Goal: Task Accomplishment & Management: Manage account settings

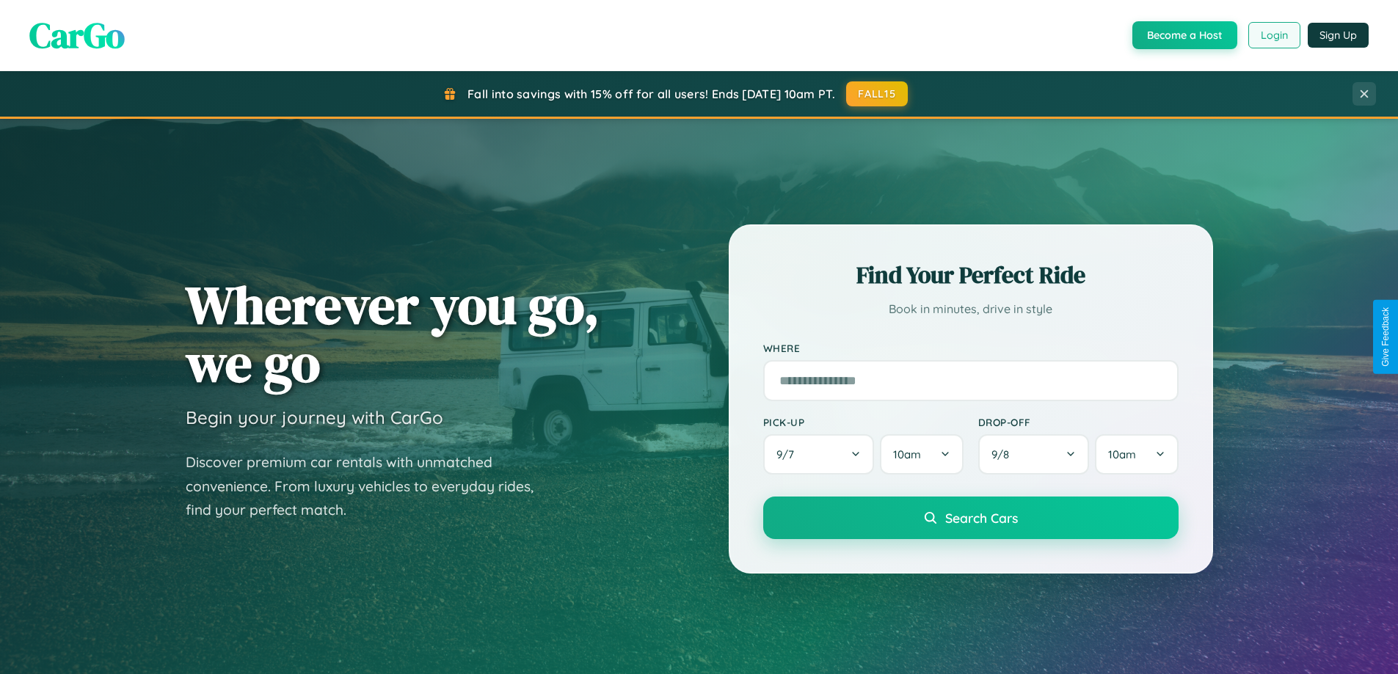
click at [1273, 35] on button "Login" at bounding box center [1274, 35] width 52 height 26
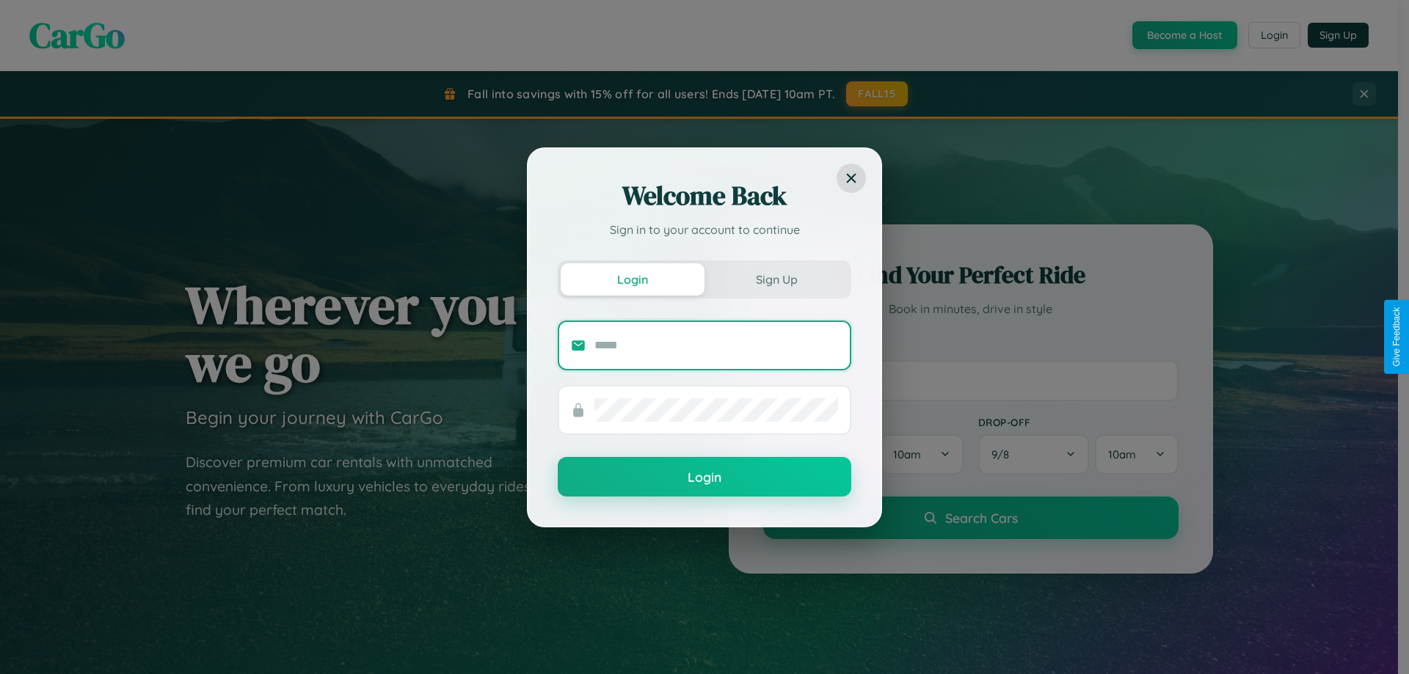
click at [716, 345] on input "text" at bounding box center [716, 345] width 244 height 23
type input "**********"
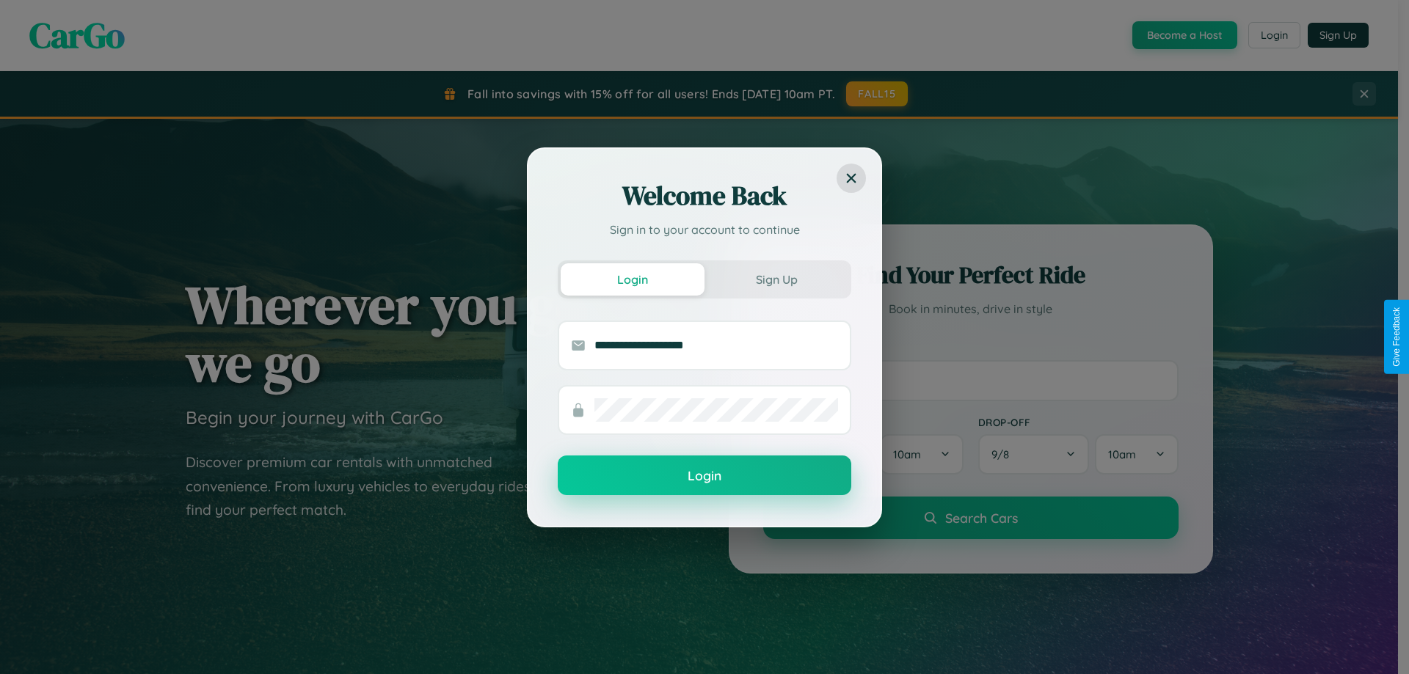
click at [704, 476] on button "Login" at bounding box center [705, 476] width 294 height 40
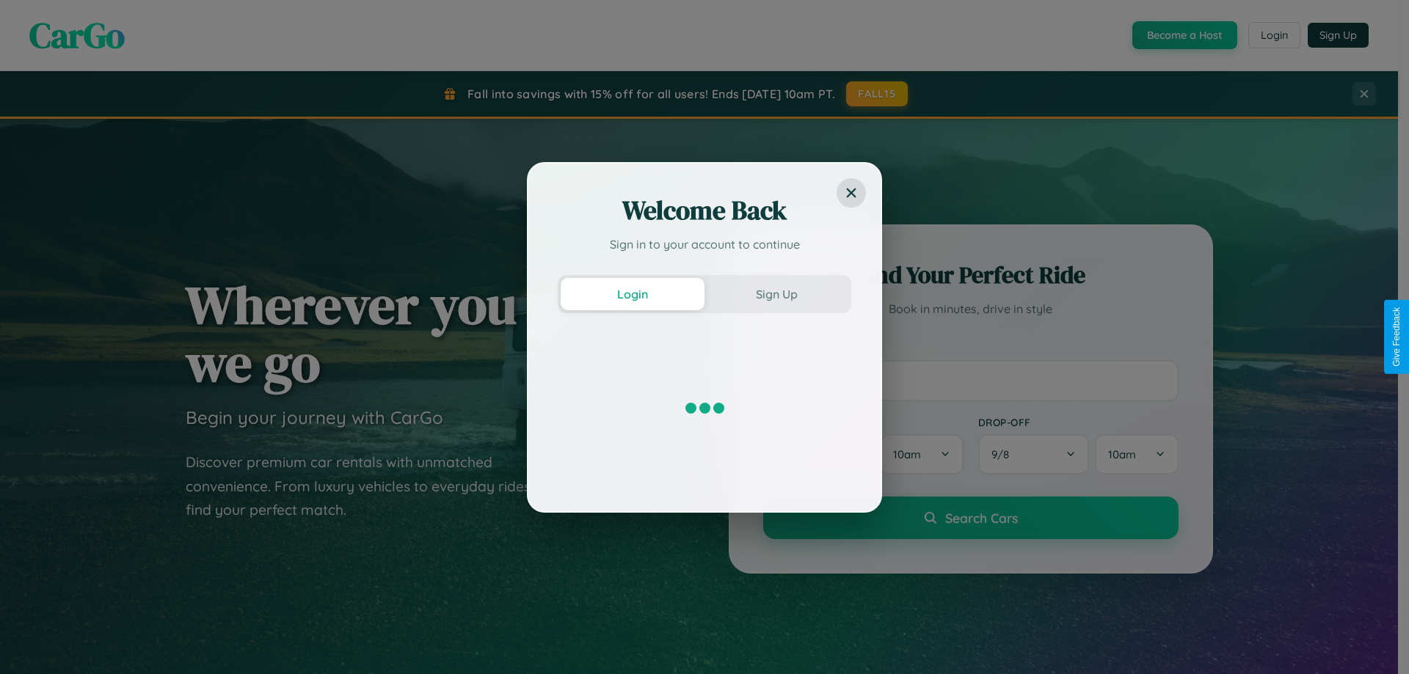
click at [1273, 35] on div "Welcome Back Sign in to your account to continue Login Sign Up" at bounding box center [704, 337] width 1409 height 674
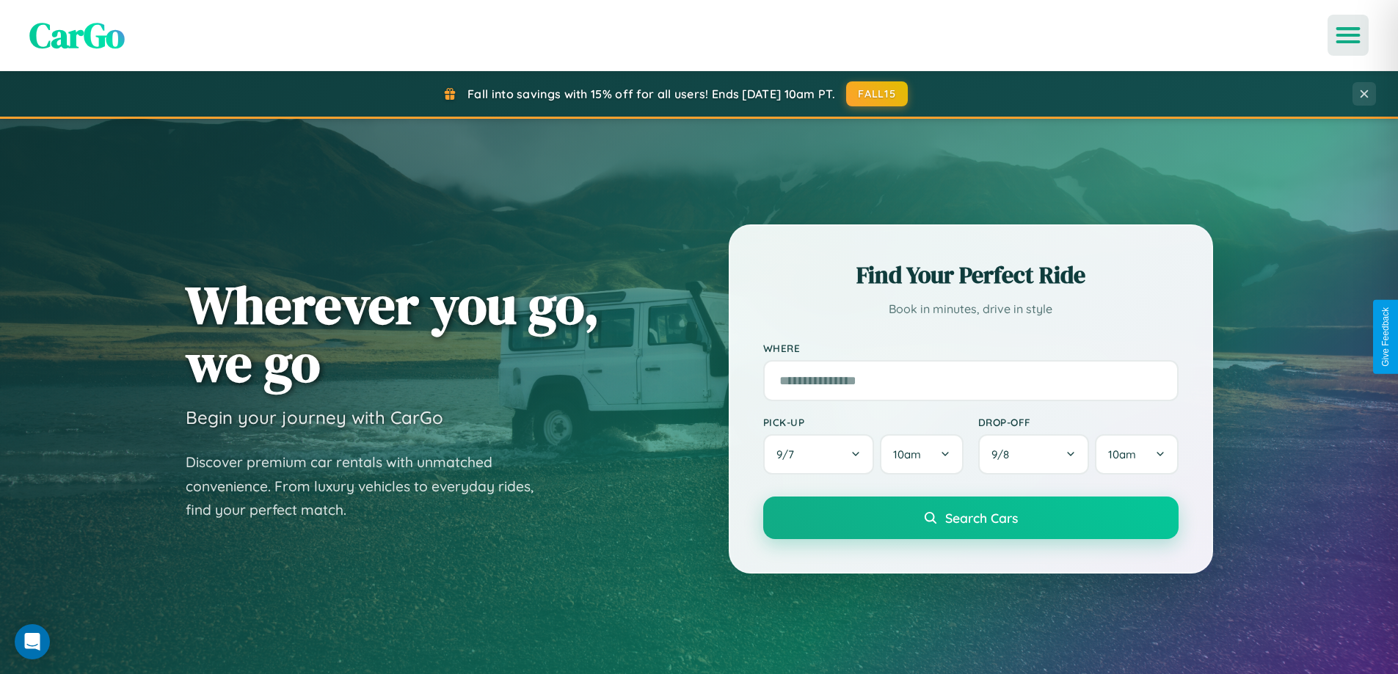
click at [1348, 35] on icon "Open menu" at bounding box center [1348, 35] width 21 height 13
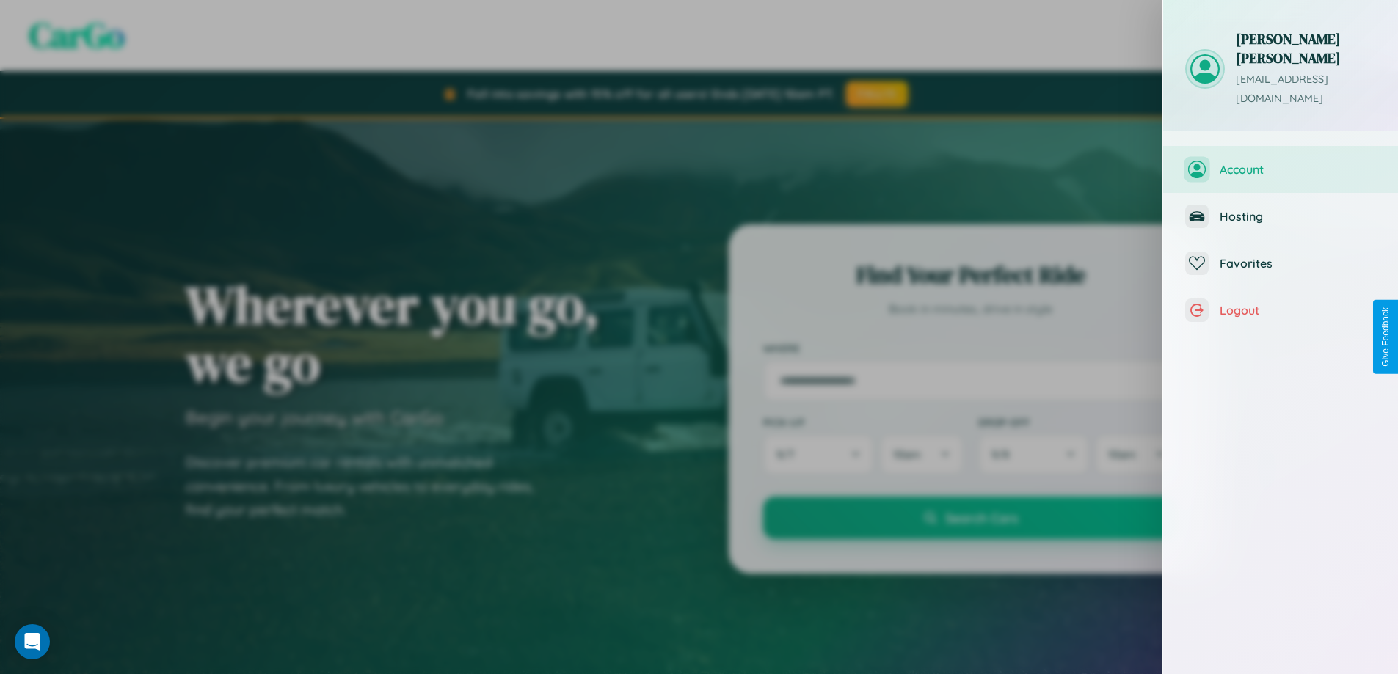
click at [1280, 162] on span "Account" at bounding box center [1298, 169] width 156 height 15
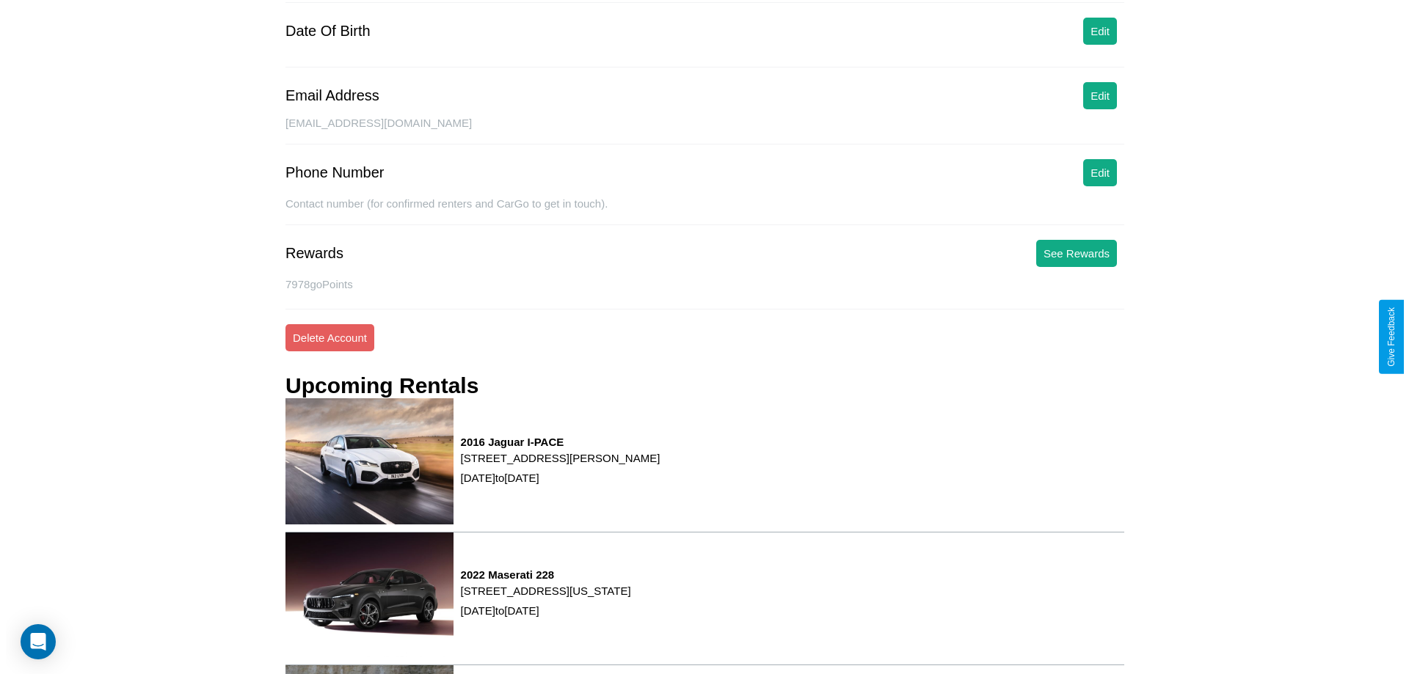
scroll to position [186, 0]
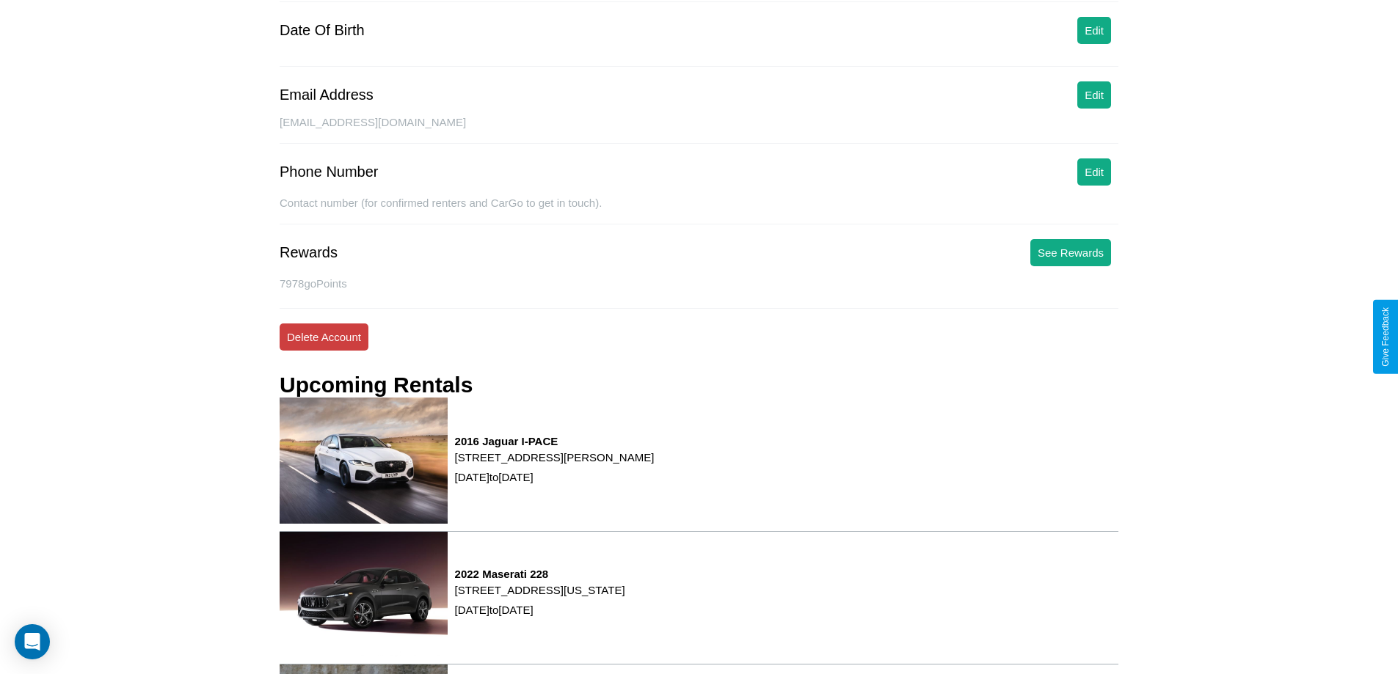
click at [324, 337] on button "Delete Account" at bounding box center [324, 337] width 89 height 27
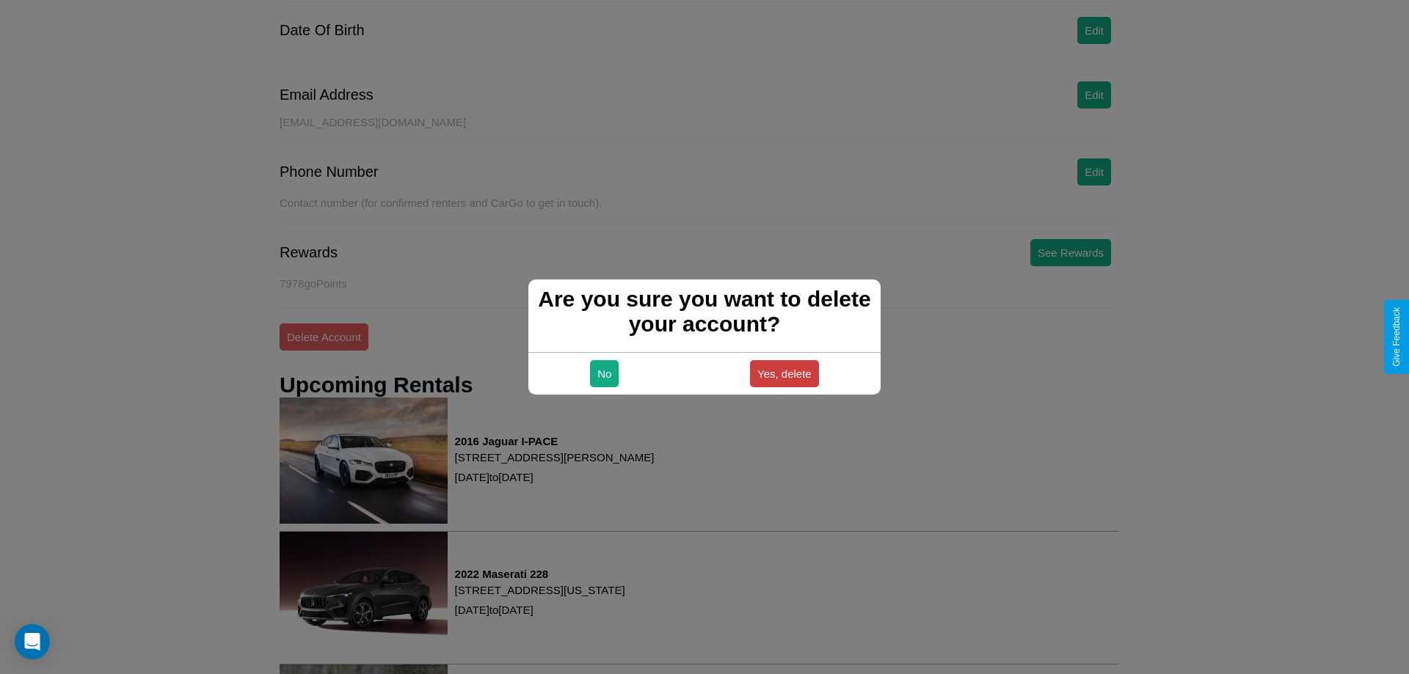
click at [784, 373] on button "Yes, delete" at bounding box center [784, 373] width 69 height 27
